Goal: Transaction & Acquisition: Book appointment/travel/reservation

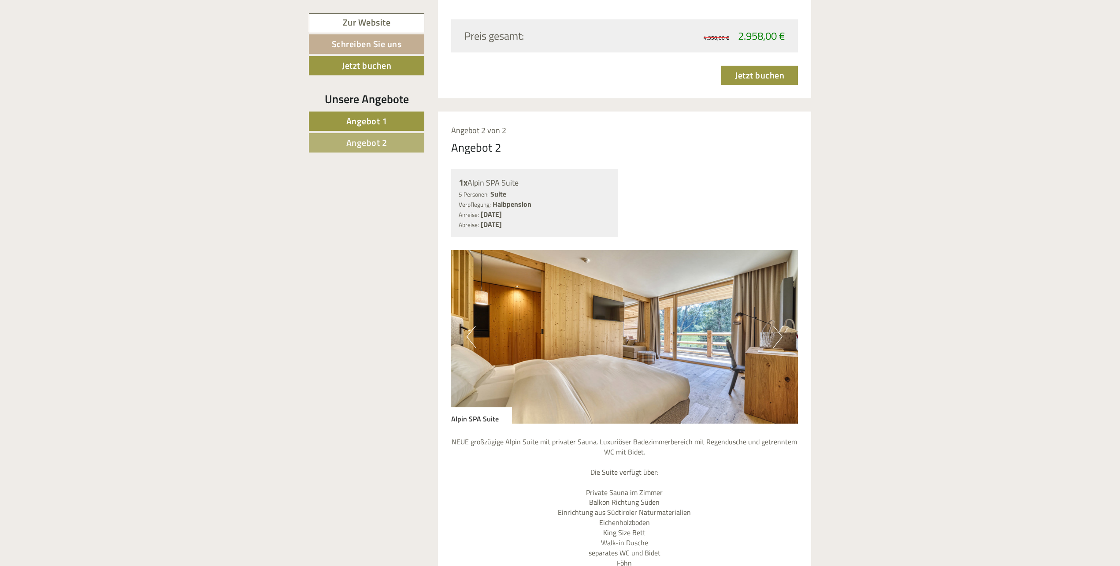
scroll to position [1413, 0]
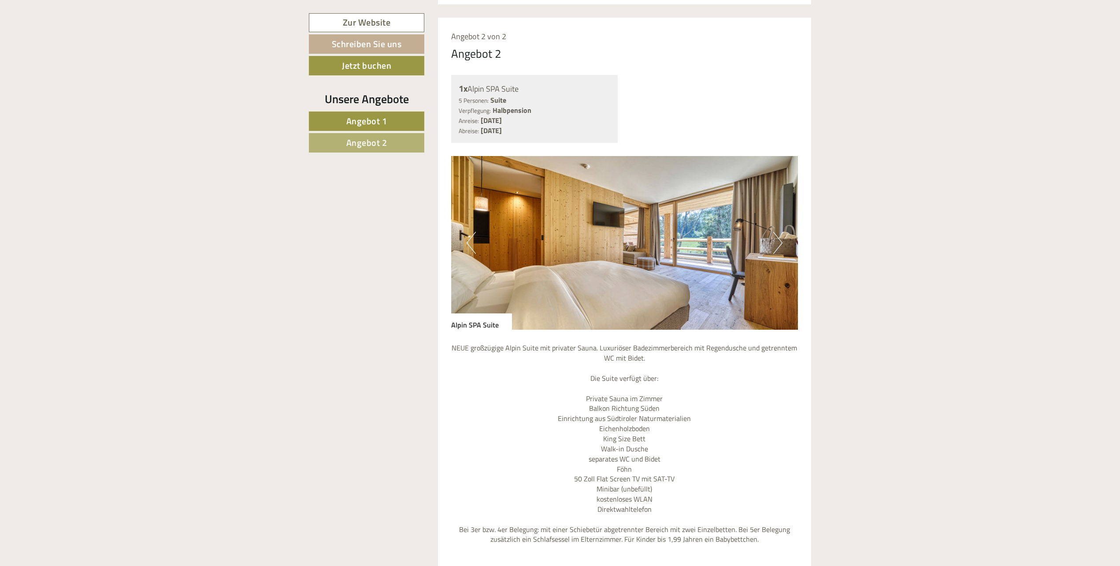
click at [777, 237] on button "Next" at bounding box center [777, 243] width 9 height 22
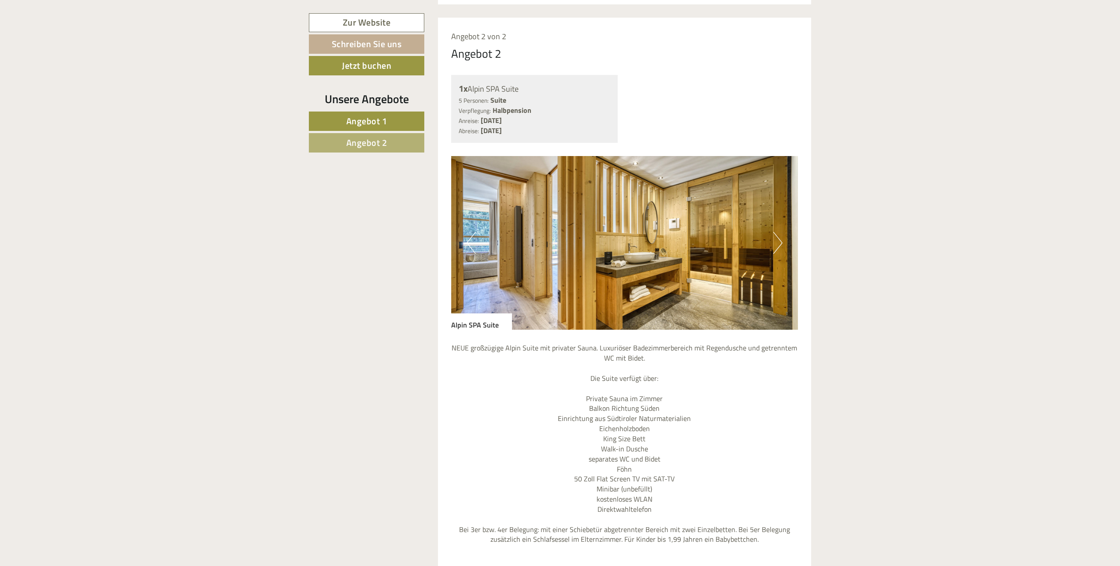
click at [775, 238] on button "Next" at bounding box center [777, 243] width 9 height 22
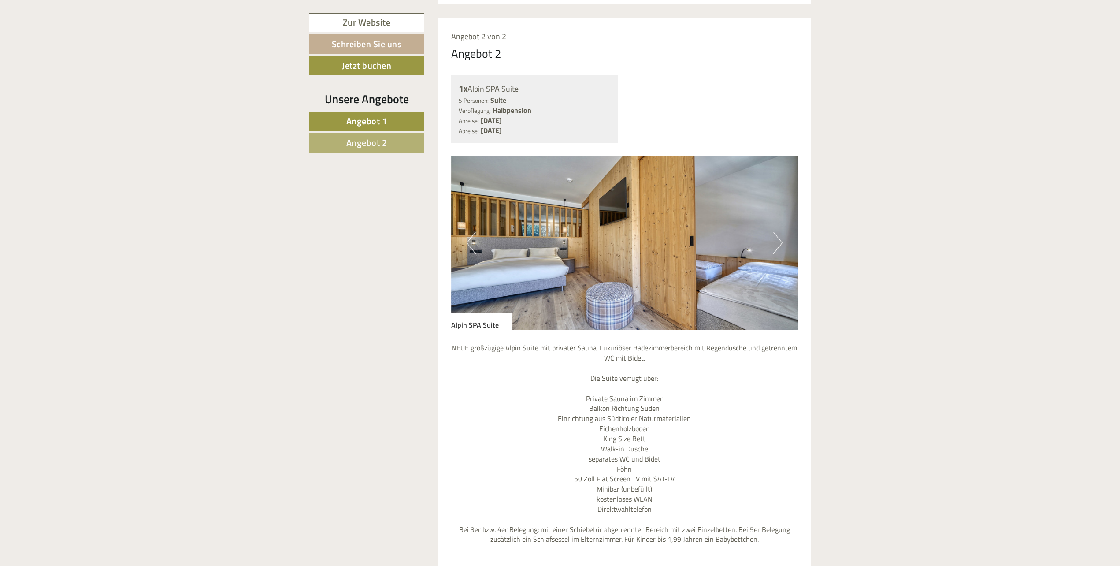
click at [778, 240] on button "Next" at bounding box center [777, 243] width 9 height 22
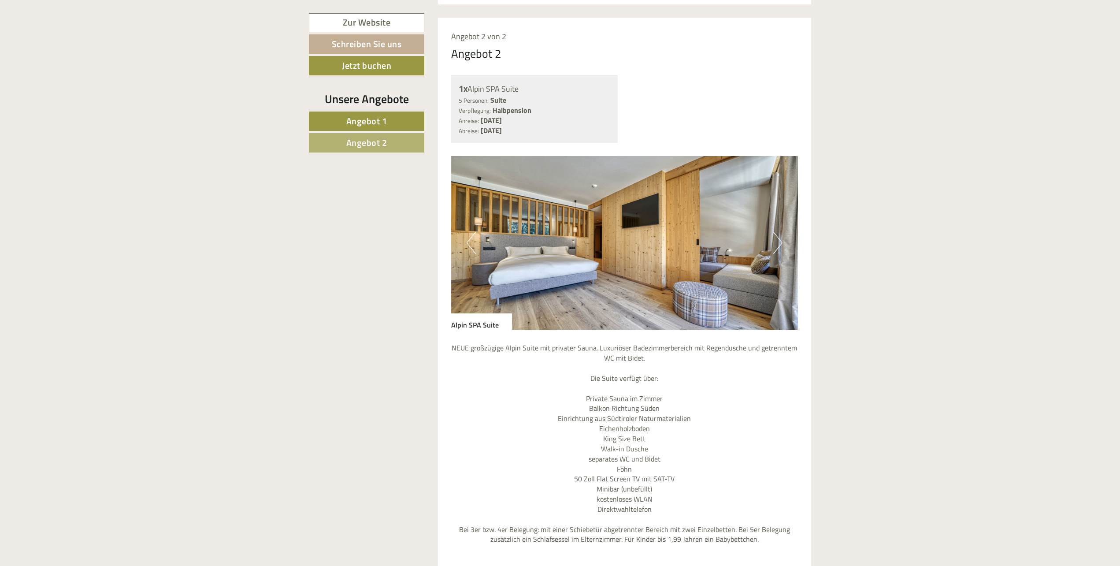
click at [778, 240] on button "Next" at bounding box center [777, 243] width 9 height 22
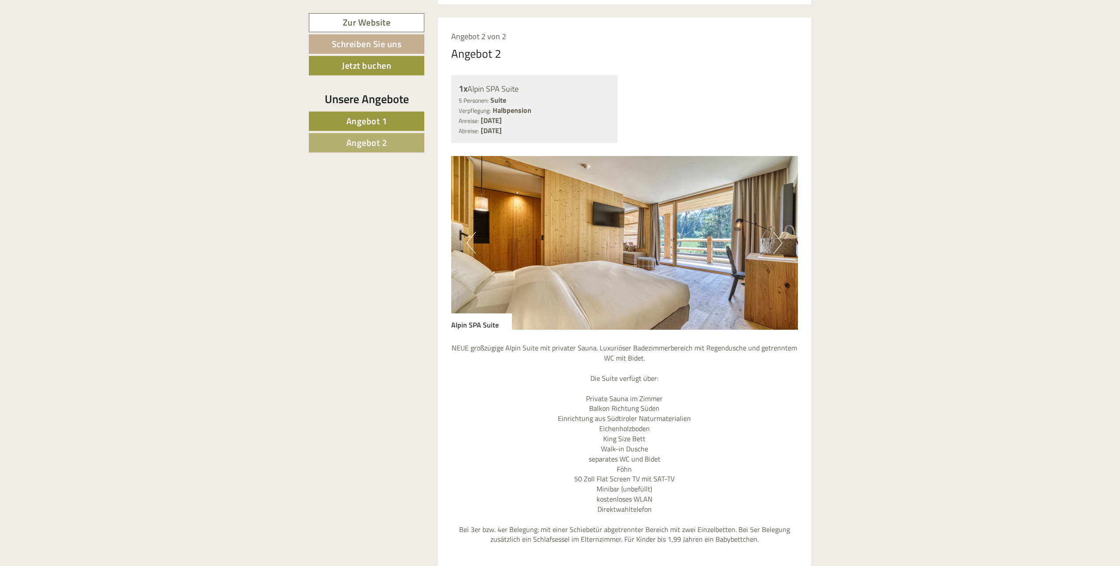
click at [778, 240] on button "Next" at bounding box center [777, 243] width 9 height 22
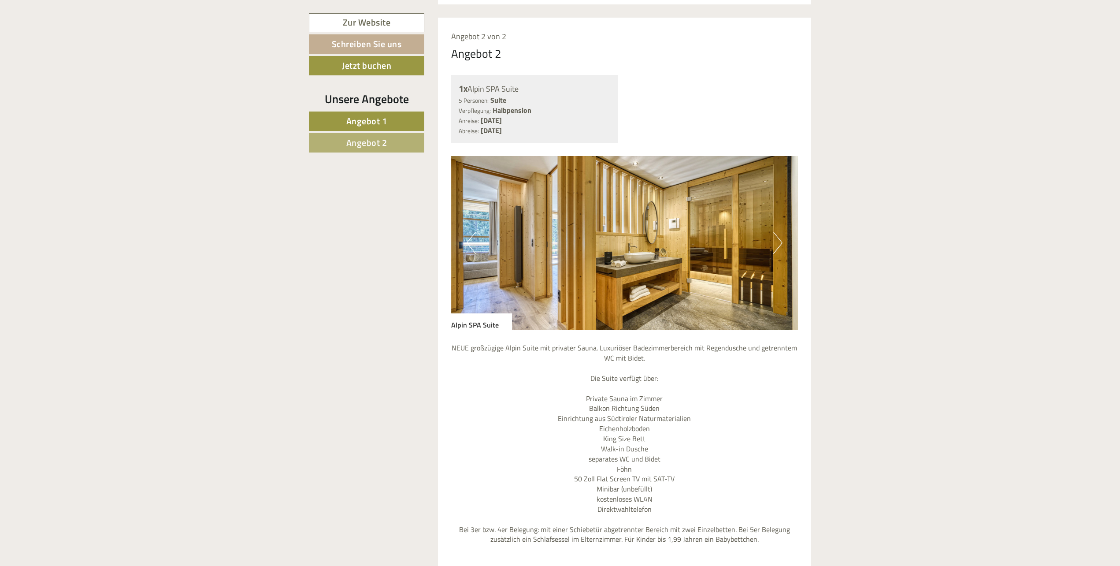
click at [778, 240] on button "Next" at bounding box center [777, 243] width 9 height 22
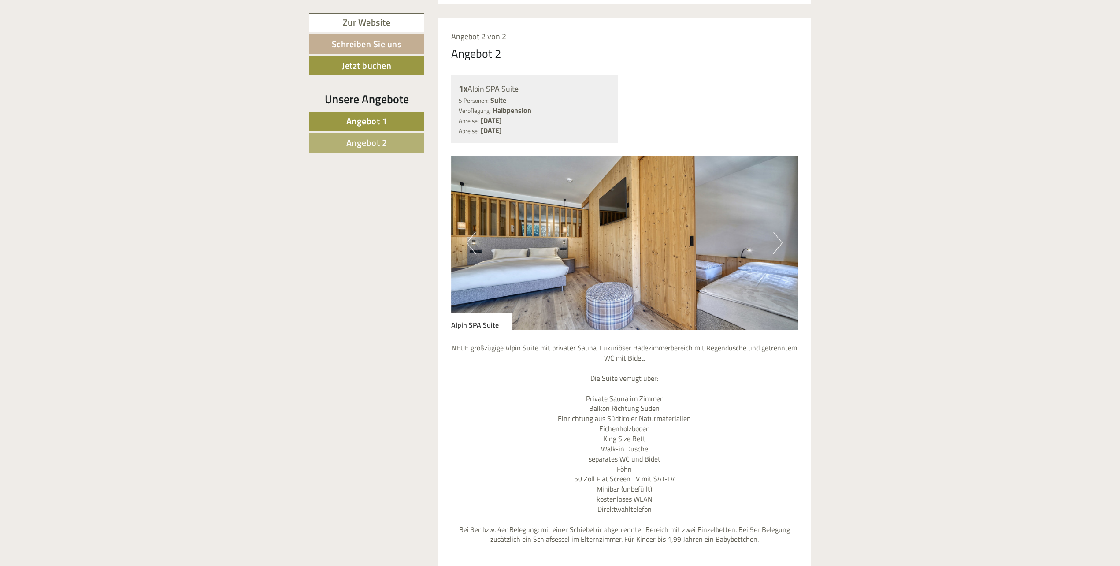
click at [778, 240] on button "Next" at bounding box center [777, 243] width 9 height 22
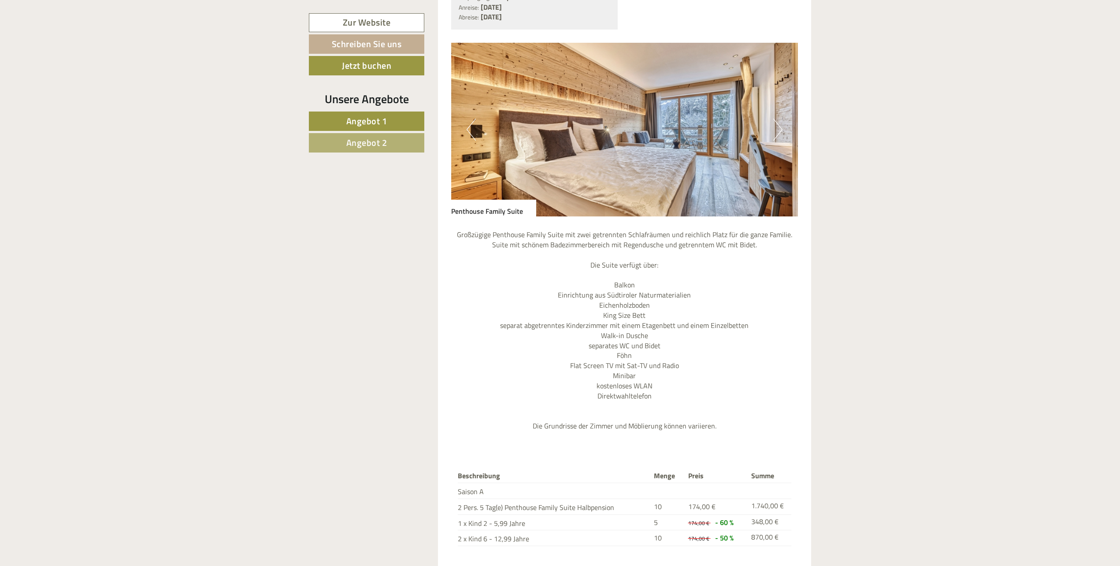
scroll to position [771, 0]
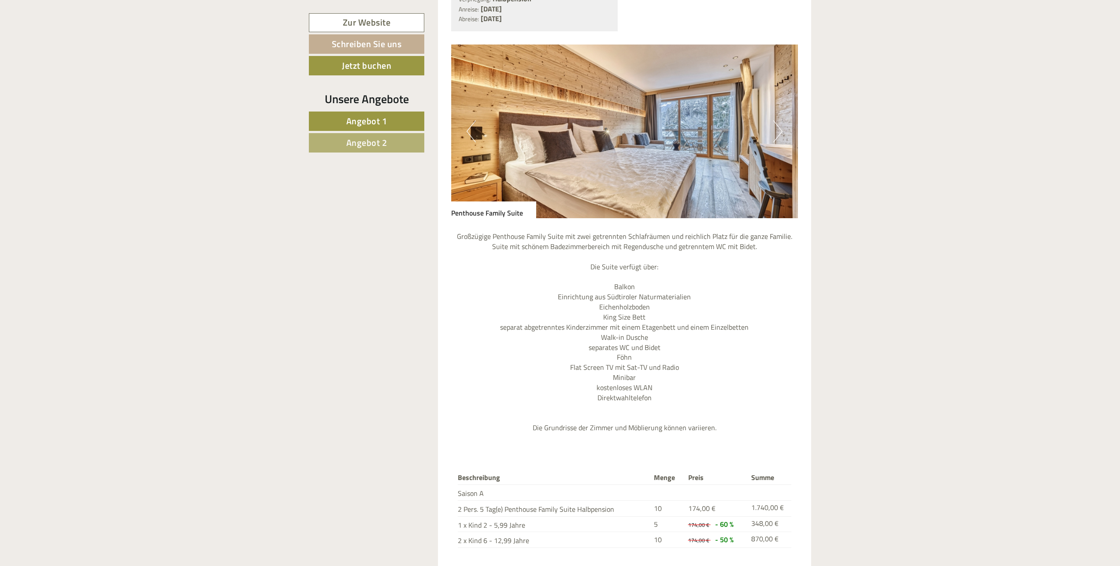
click at [777, 127] on button "Next" at bounding box center [777, 131] width 9 height 22
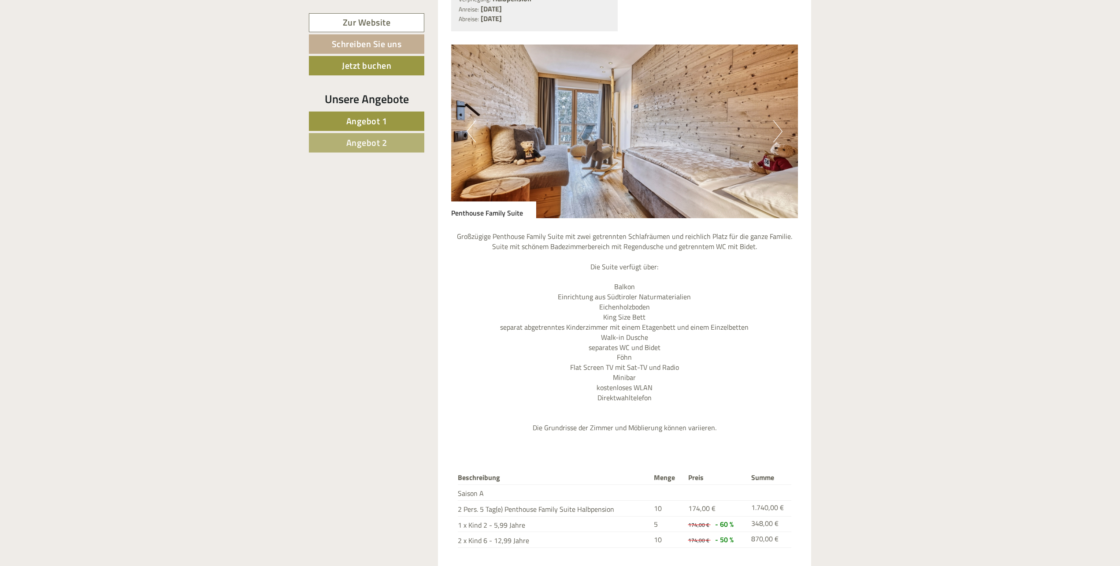
click at [778, 127] on button "Next" at bounding box center [777, 131] width 9 height 22
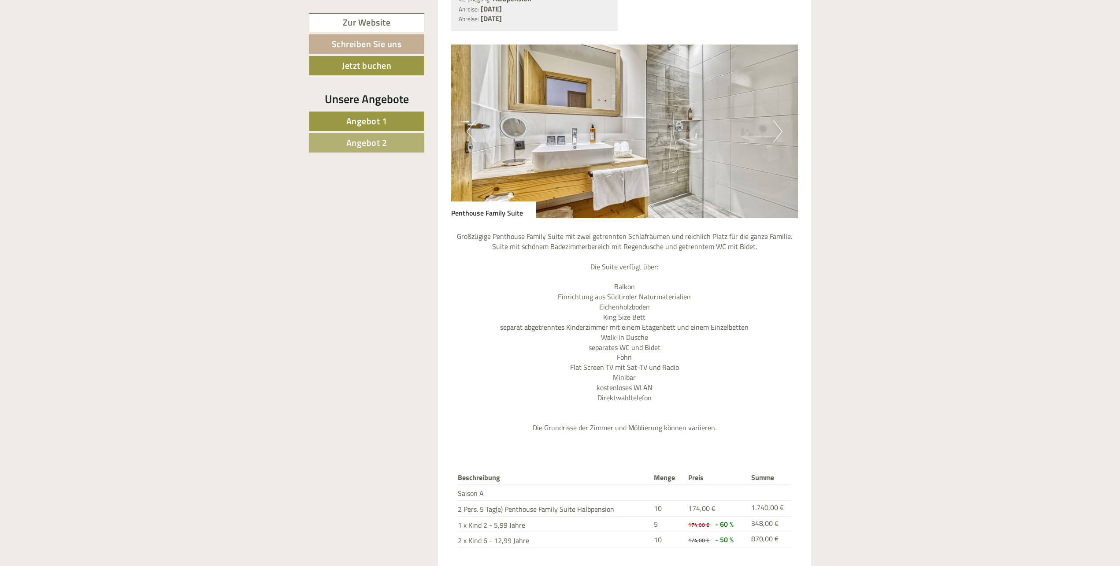
click at [778, 127] on button "Next" at bounding box center [777, 131] width 9 height 22
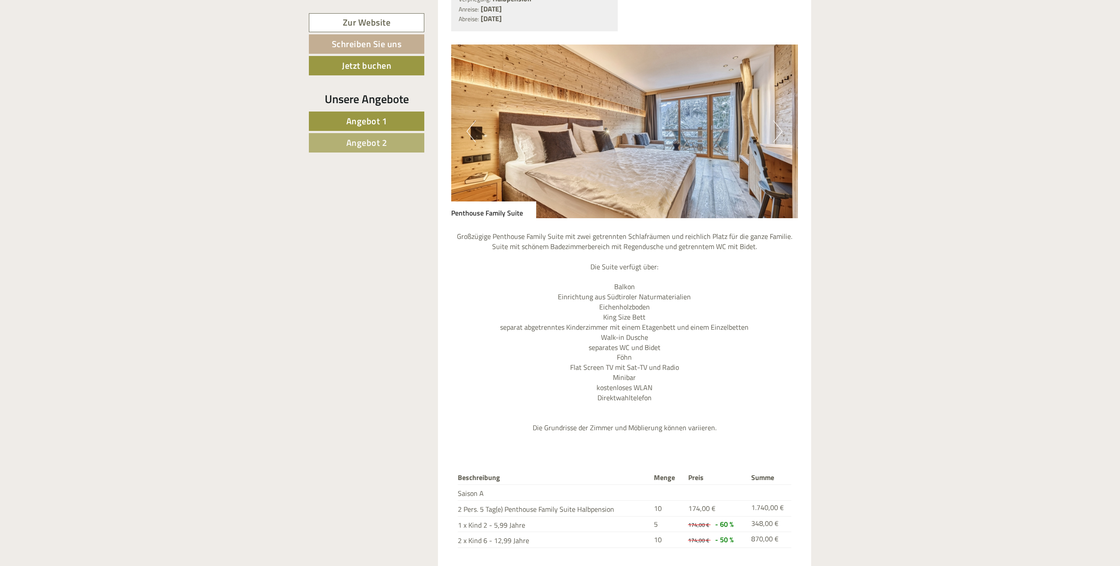
click at [778, 127] on button "Next" at bounding box center [777, 131] width 9 height 22
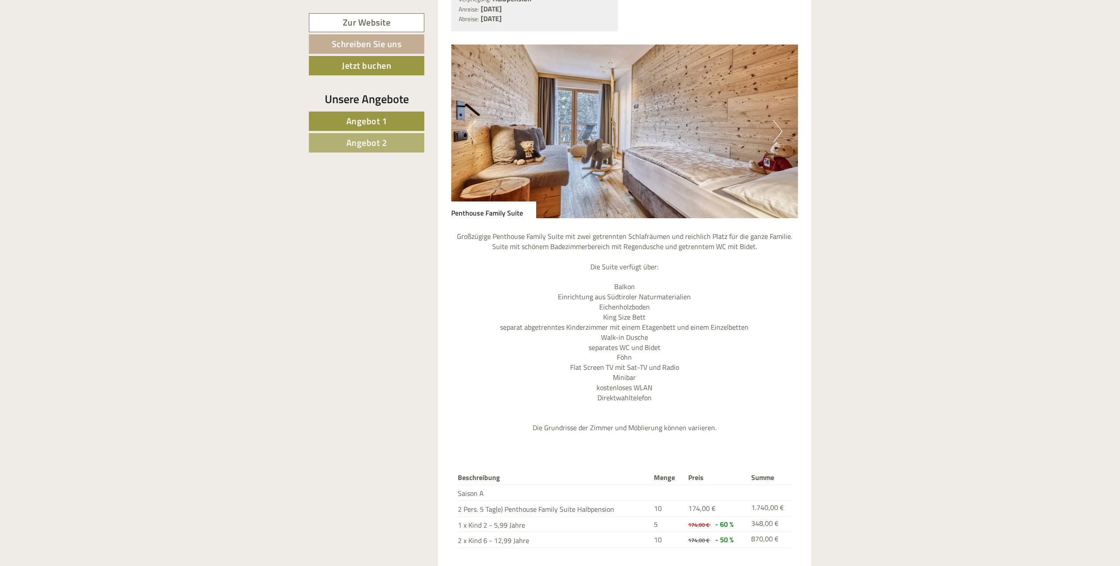
click at [778, 127] on button "Next" at bounding box center [777, 131] width 9 height 22
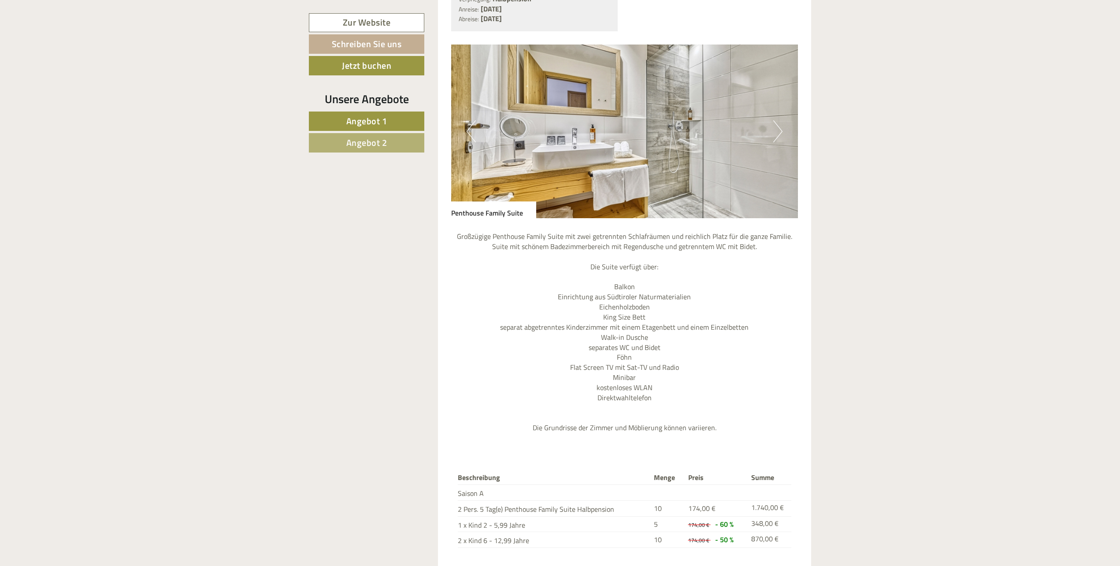
click at [778, 127] on button "Next" at bounding box center [777, 131] width 9 height 22
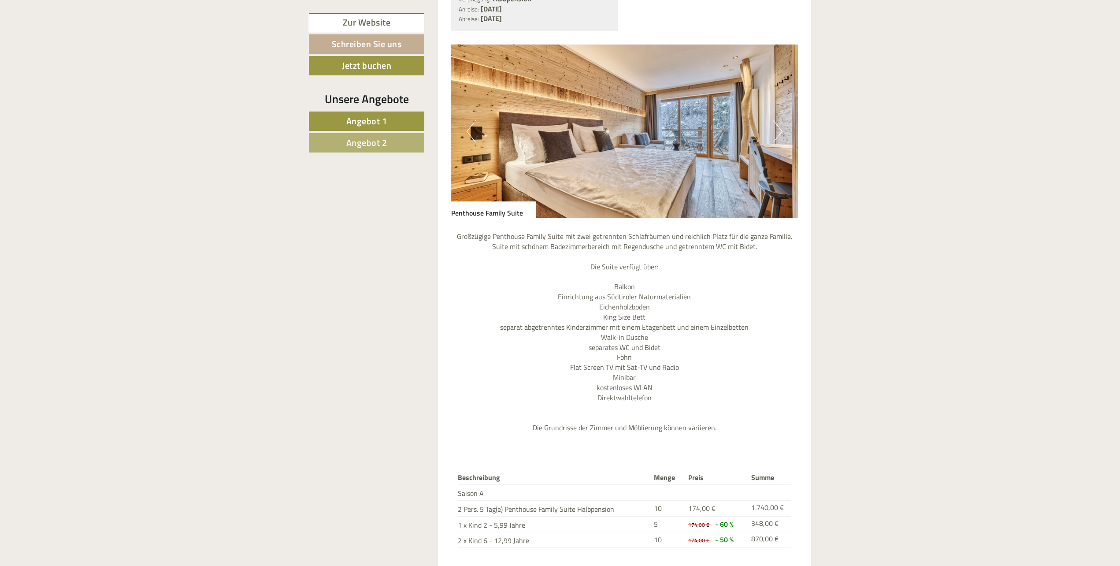
click at [775, 131] on button "Next" at bounding box center [777, 131] width 9 height 22
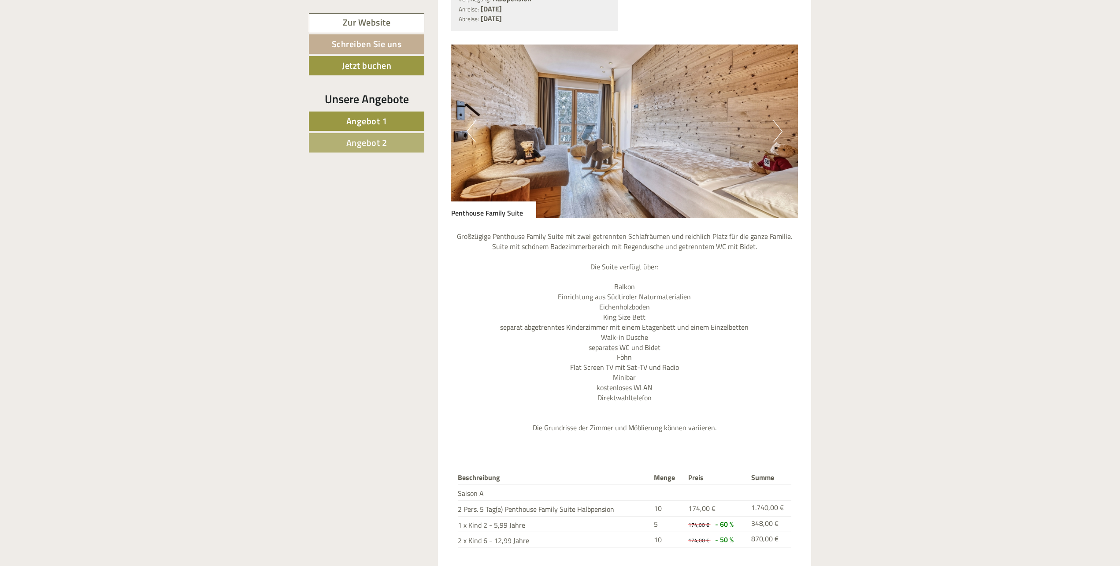
click at [775, 131] on button "Next" at bounding box center [777, 131] width 9 height 22
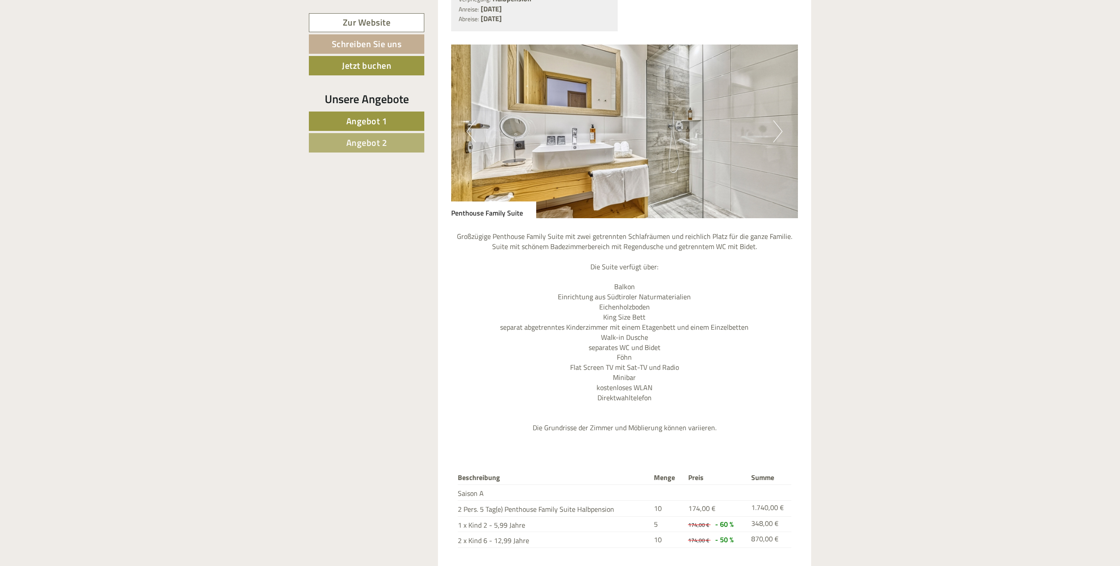
click at [775, 131] on button "Next" at bounding box center [777, 131] width 9 height 22
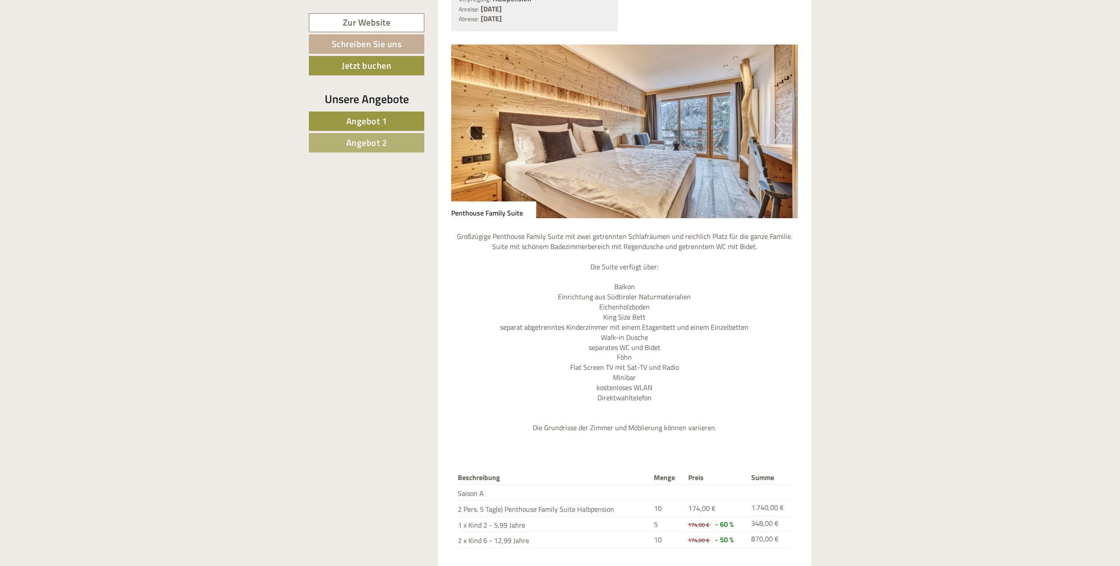
click at [775, 131] on button "Next" at bounding box center [777, 131] width 9 height 22
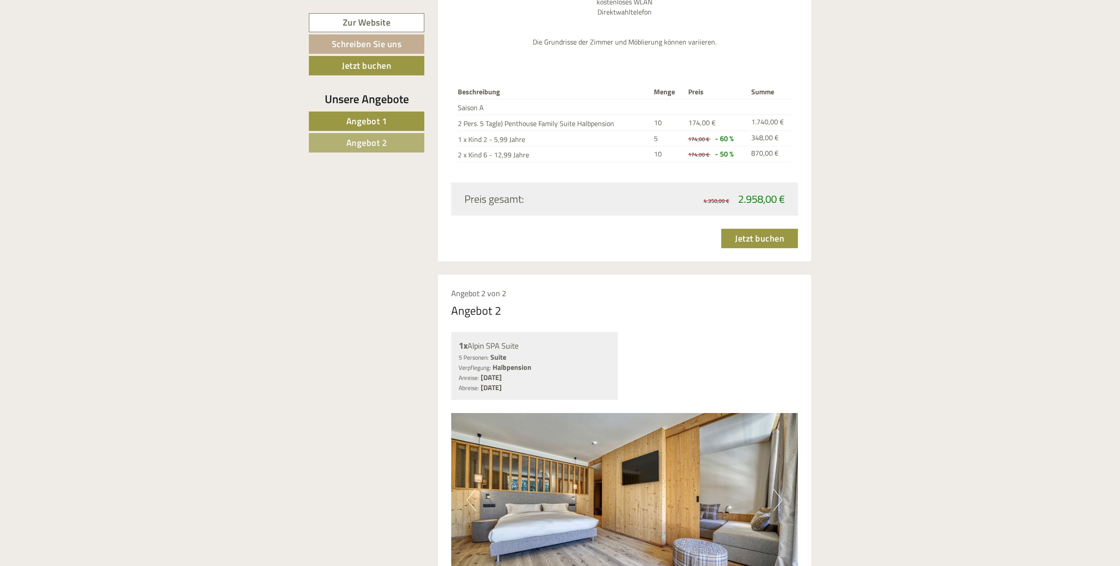
scroll to position [1413, 0]
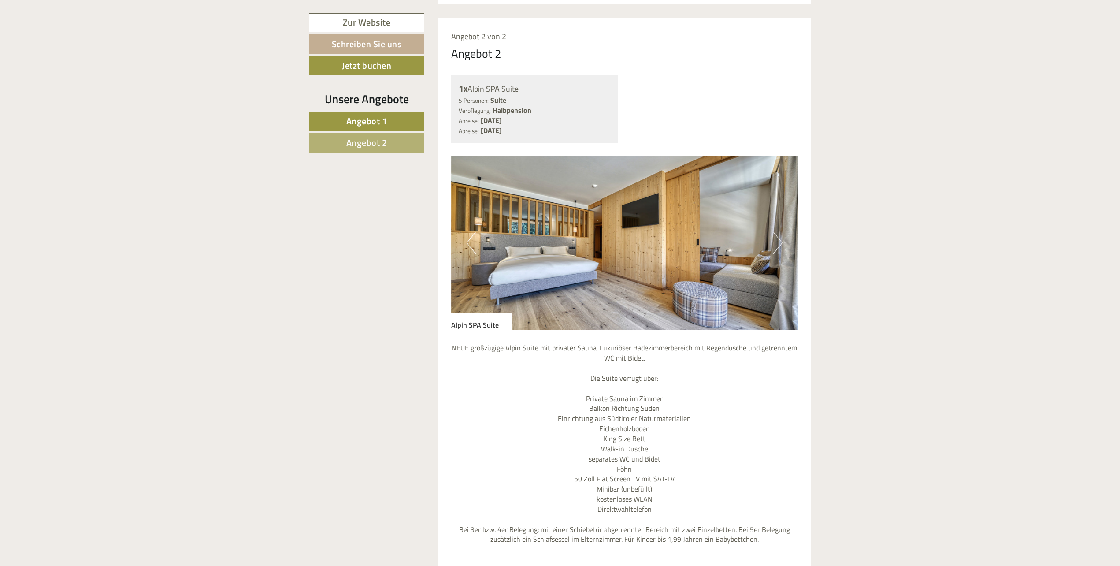
click at [774, 236] on button "Next" at bounding box center [777, 243] width 9 height 22
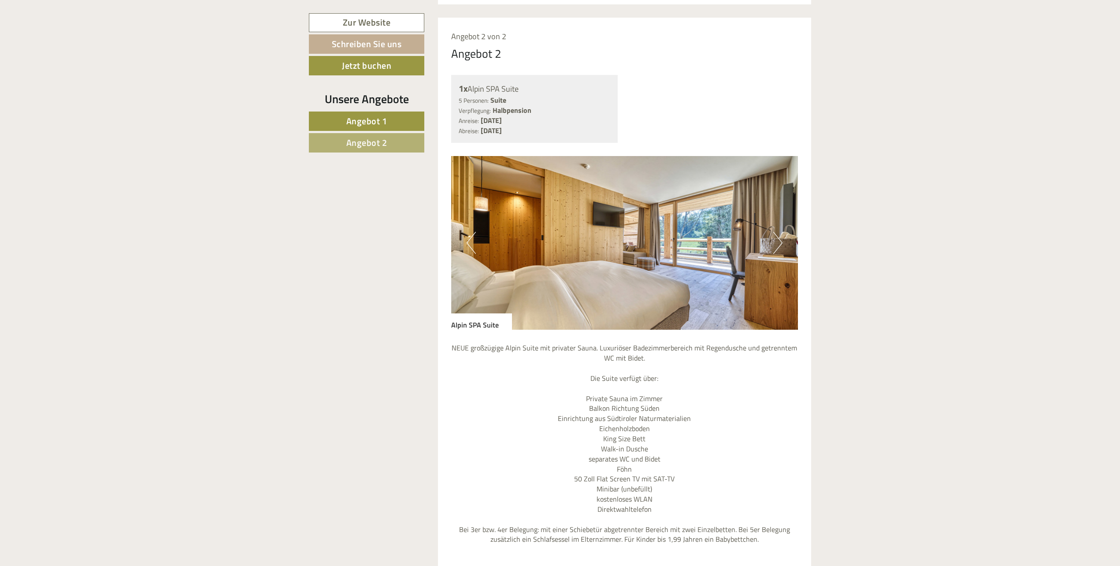
click at [774, 236] on button "Next" at bounding box center [777, 243] width 9 height 22
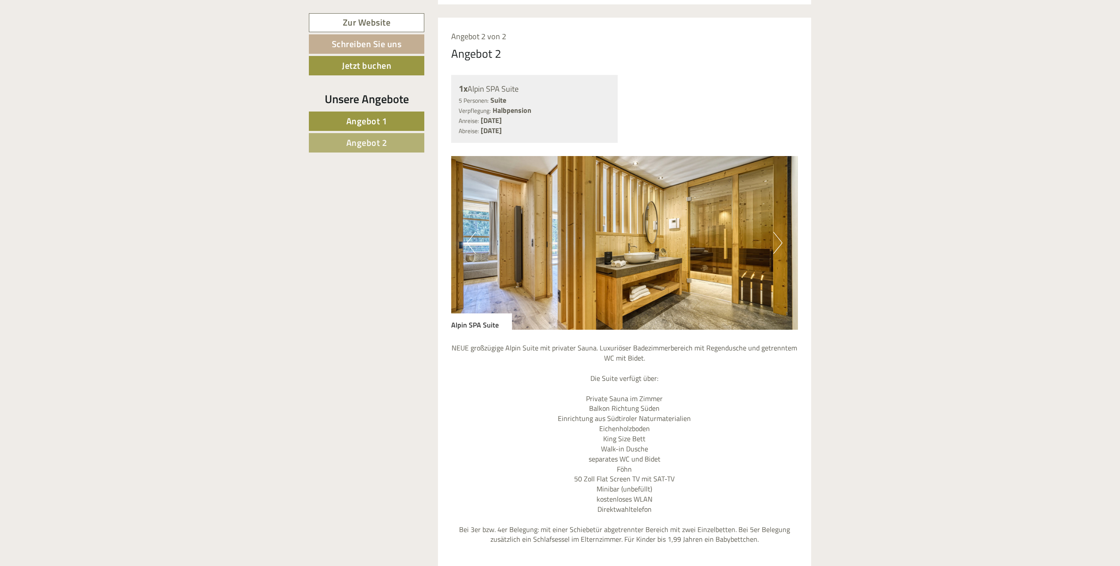
click at [774, 236] on button "Next" at bounding box center [777, 243] width 9 height 22
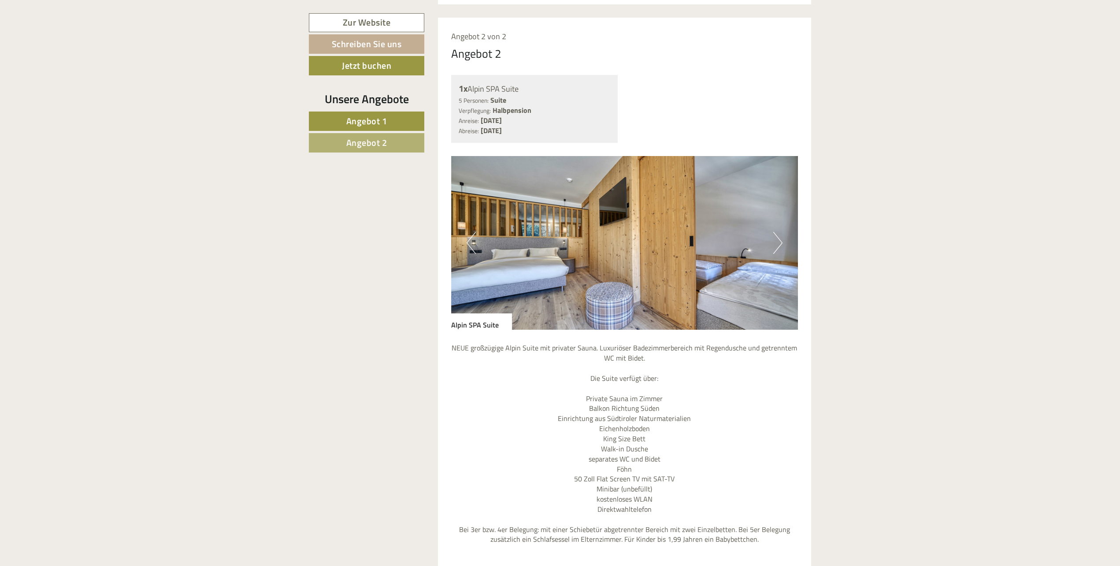
click at [774, 236] on button "Next" at bounding box center [777, 243] width 9 height 22
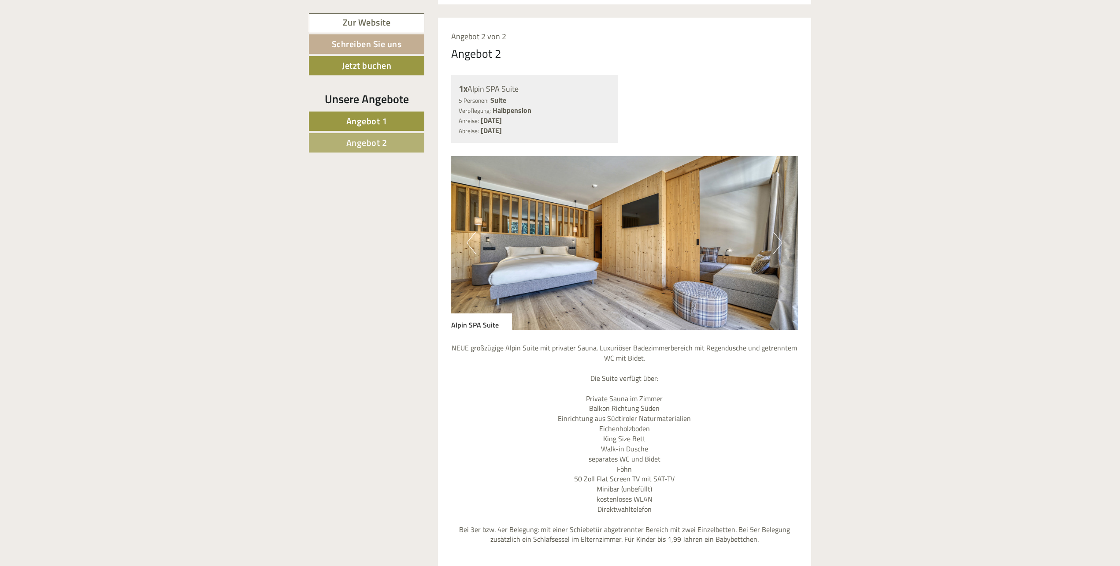
click at [774, 236] on button "Next" at bounding box center [777, 243] width 9 height 22
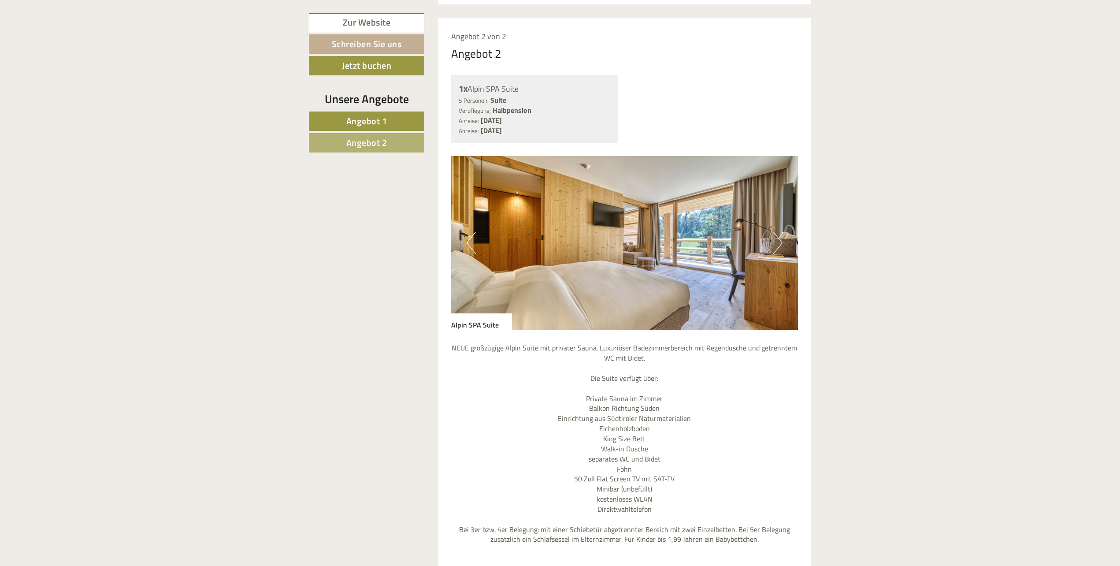
click at [774, 236] on button "Next" at bounding box center [777, 243] width 9 height 22
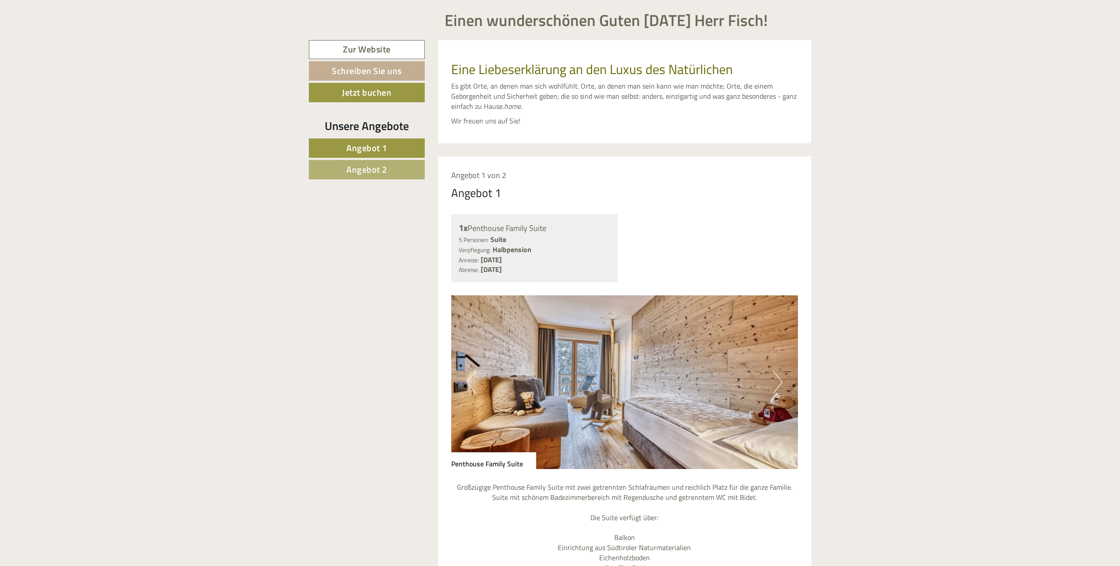
scroll to position [514, 0]
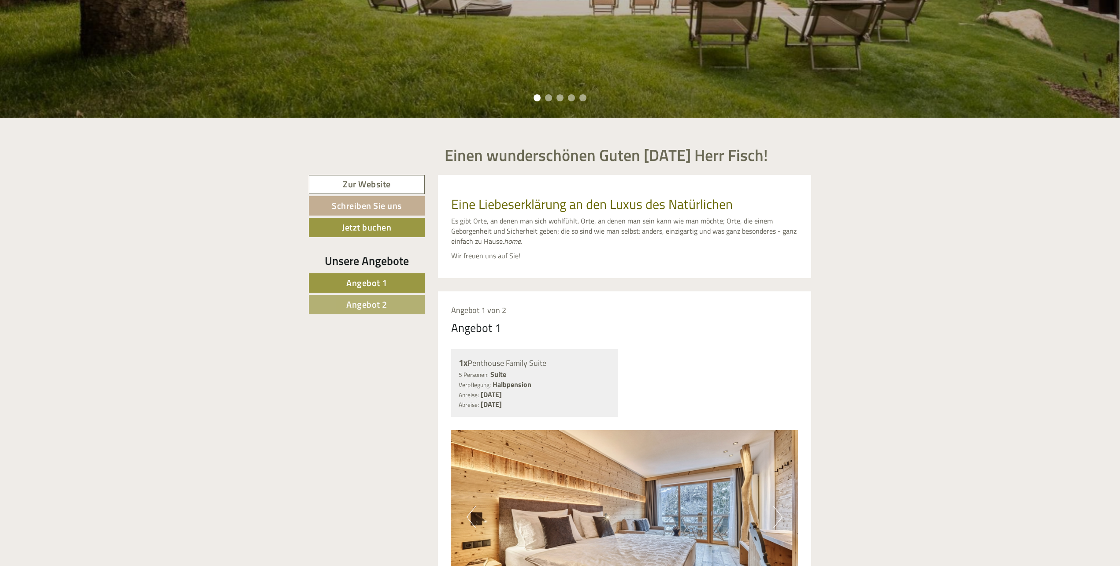
scroll to position [642, 0]
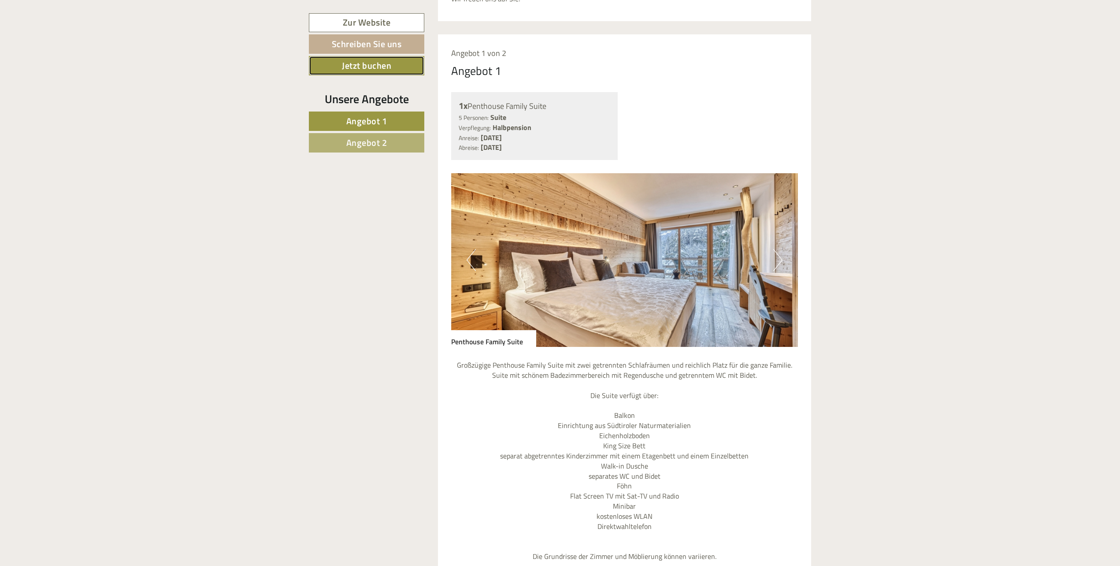
click at [374, 66] on link "Jetzt buchen" at bounding box center [366, 65] width 115 height 19
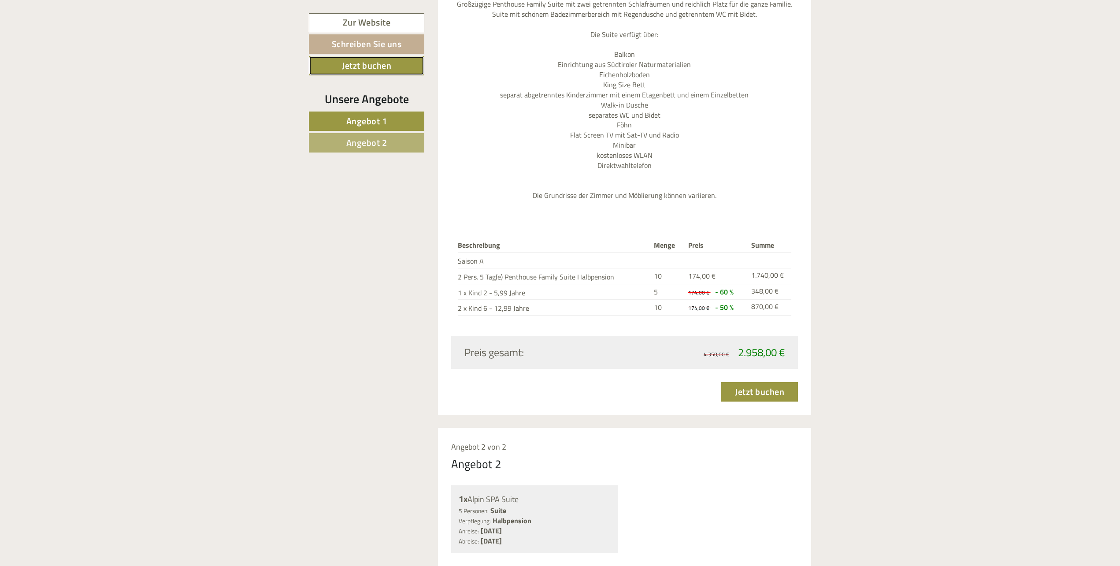
scroll to position [1007, 0]
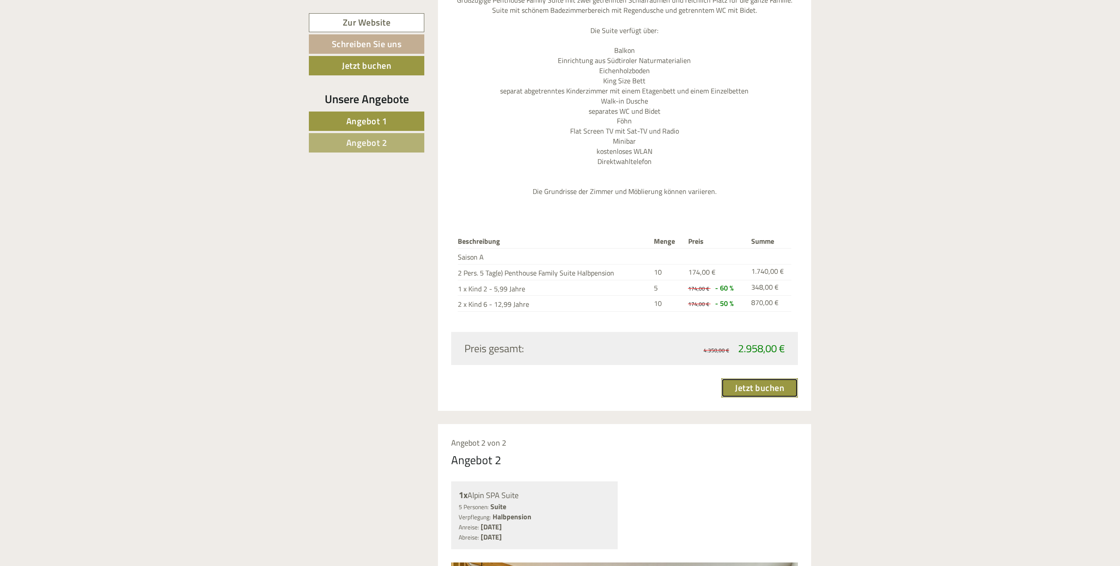
click at [760, 385] on link "Jetzt buchen" at bounding box center [759, 387] width 77 height 19
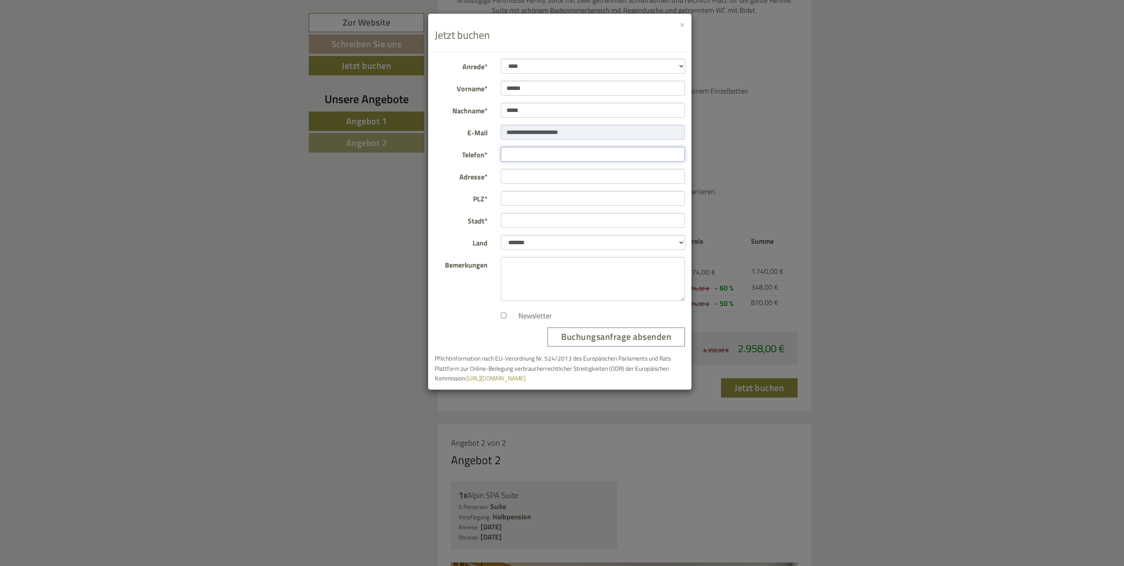
click at [540, 157] on input "Telefon*" at bounding box center [593, 154] width 185 height 15
type input "**********"
type input "****"
drag, startPoint x: 521, startPoint y: 218, endPoint x: 485, endPoint y: 224, distance: 36.6
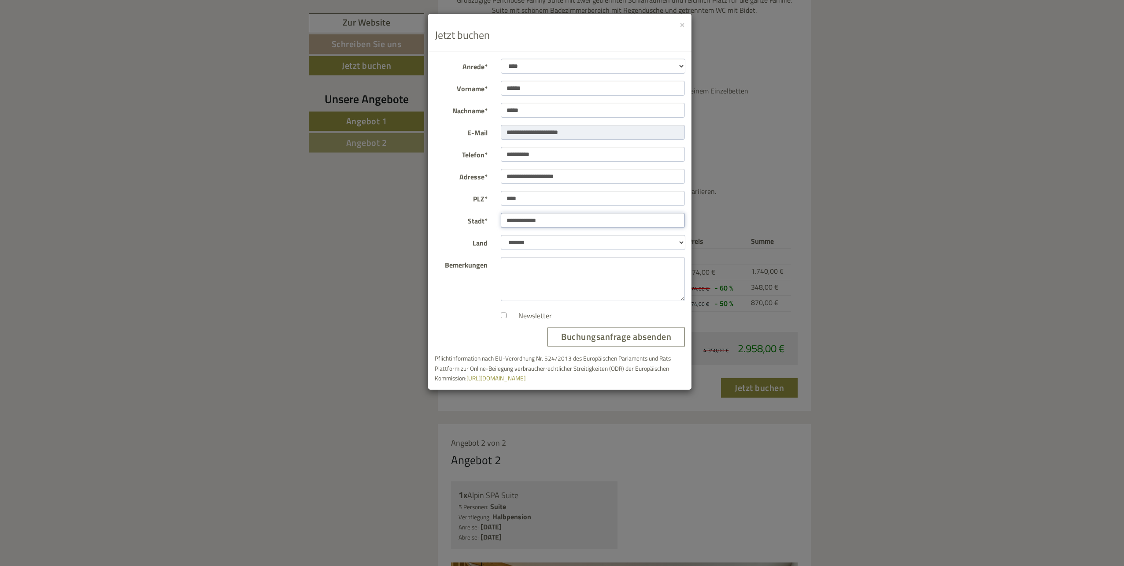
click at [485, 224] on div "**********" at bounding box center [559, 220] width 263 height 15
type input "********"
click at [844, 201] on div "**********" at bounding box center [562, 283] width 1124 height 566
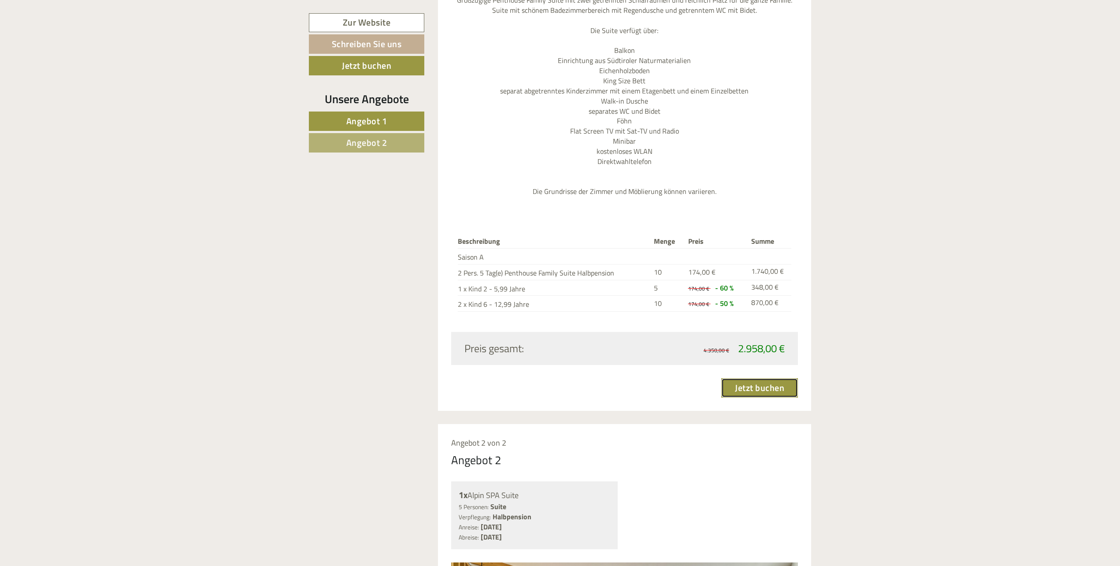
click at [761, 384] on link "Jetzt buchen" at bounding box center [759, 387] width 77 height 19
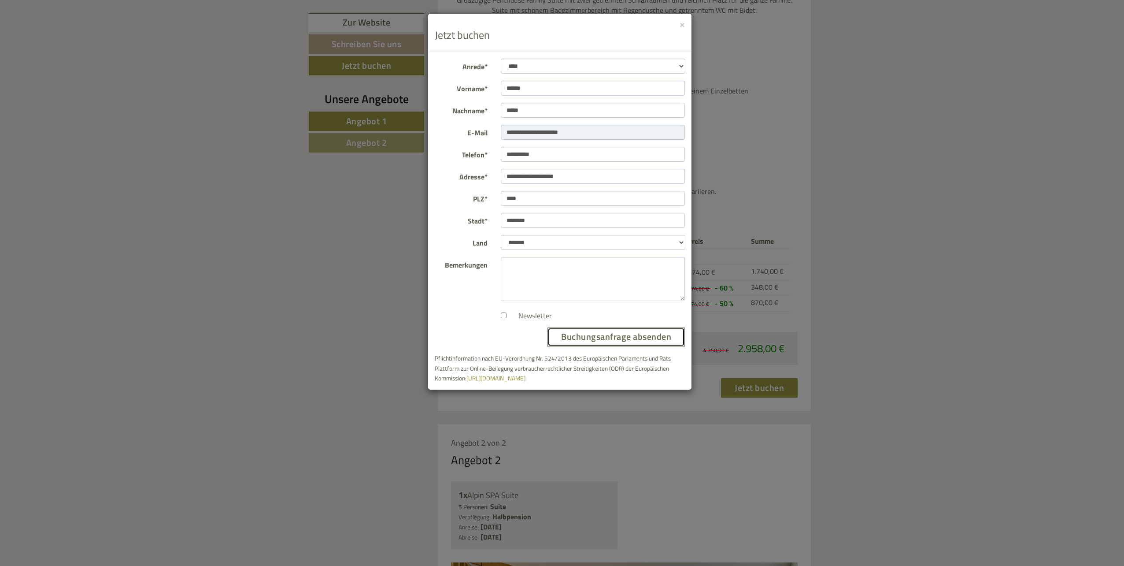
click at [626, 338] on button "Buchungsanfrage absenden" at bounding box center [616, 336] width 137 height 19
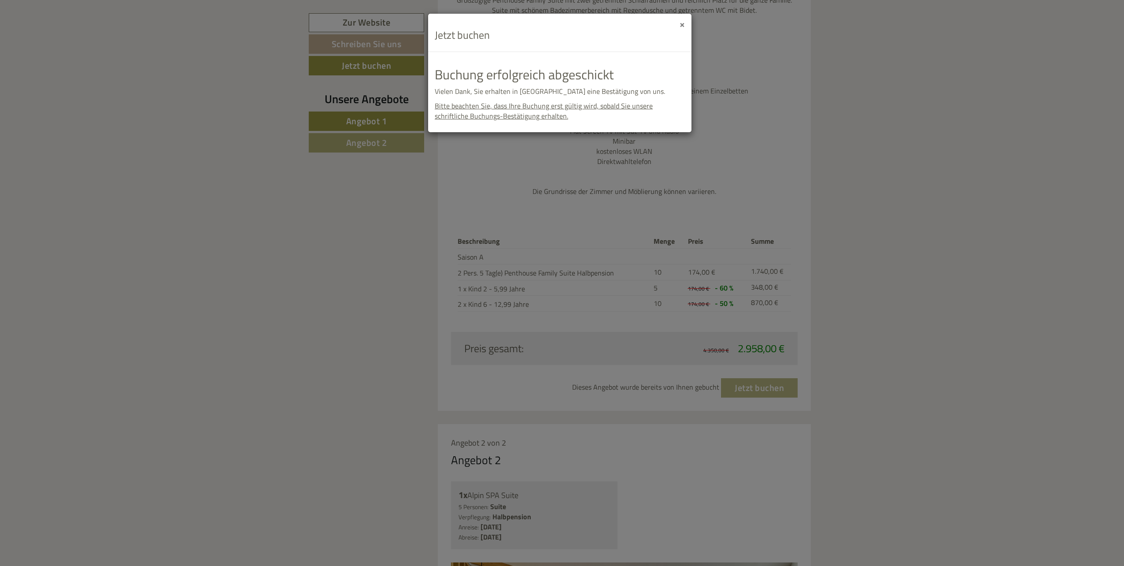
click at [682, 22] on button "×" at bounding box center [682, 23] width 5 height 9
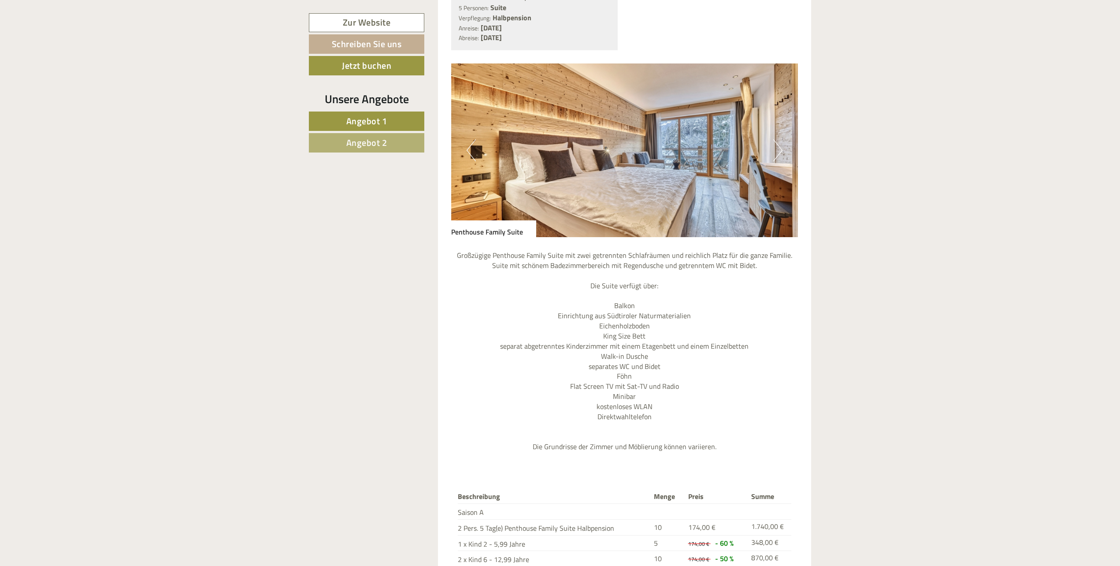
scroll to position [364, 0]
